Goal: Task Accomplishment & Management: Use online tool/utility

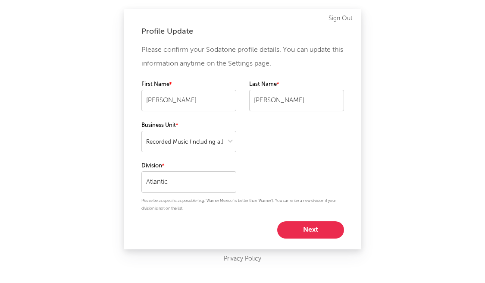
select select "recorded_music"
click at [297, 228] on button "Next" at bounding box center [310, 229] width 67 height 17
select select "director_vp"
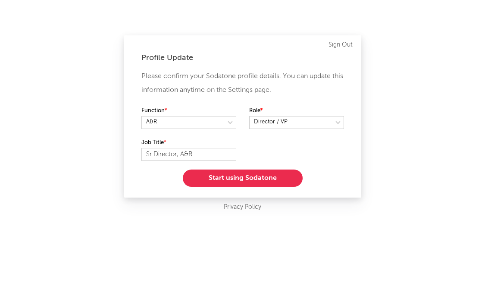
click at [245, 181] on button "Start using Sodatone" at bounding box center [243, 178] width 120 height 17
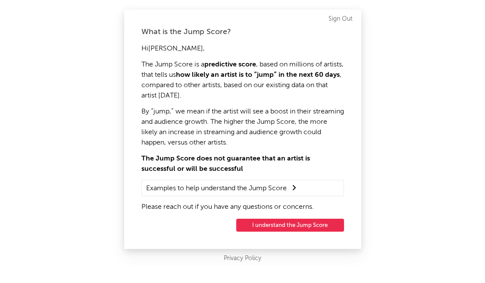
click at [293, 226] on button "I understand the Jump Score" at bounding box center [290, 225] width 108 height 13
